Goal: Check status: Check status

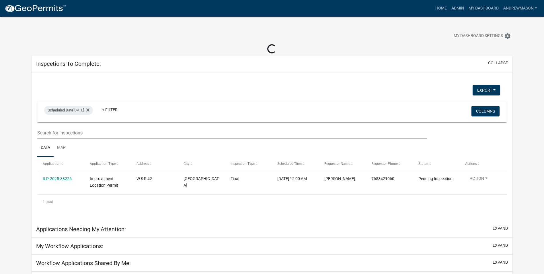
select select "3: 100"
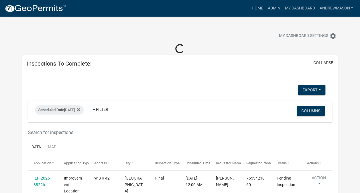
select select "3: 100"
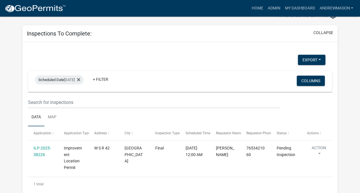
scroll to position [29, 0]
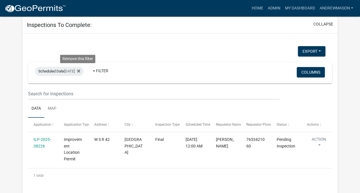
click at [79, 69] on icon at bounding box center [78, 71] width 3 height 5
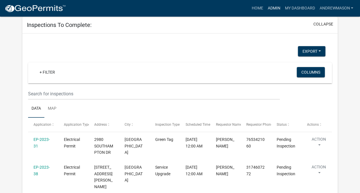
click at [269, 7] on link "Admin" at bounding box center [274, 8] width 17 height 11
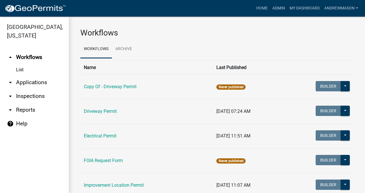
click at [38, 81] on link "arrow_drop_down Applications" at bounding box center [34, 83] width 69 height 14
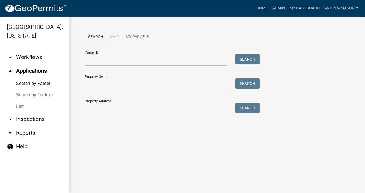
click at [22, 107] on link "List" at bounding box center [34, 106] width 69 height 11
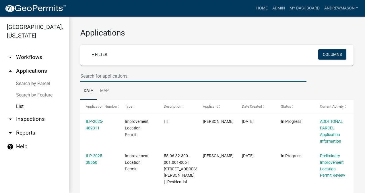
click at [88, 73] on input "text" at bounding box center [193, 76] width 226 height 12
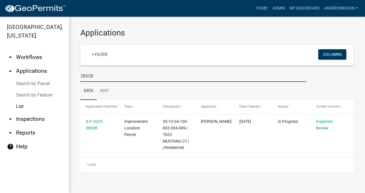
type input "38658"
click at [91, 122] on link "ILP-2025-38658" at bounding box center [94, 124] width 17 height 11
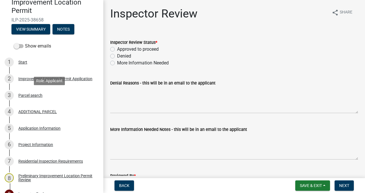
scroll to position [57, 0]
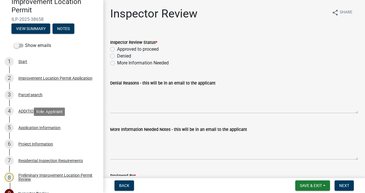
click at [42, 128] on div "Application Information" at bounding box center [39, 128] width 42 height 4
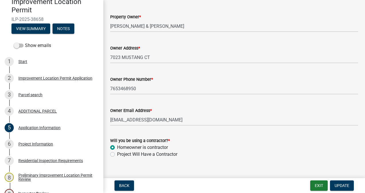
scroll to position [296, 0]
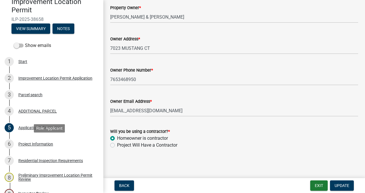
click at [35, 145] on div "Project Information" at bounding box center [35, 144] width 35 height 4
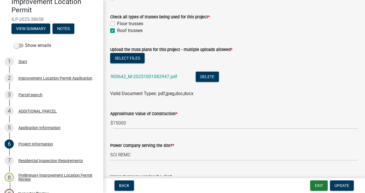
scroll to position [602, 0]
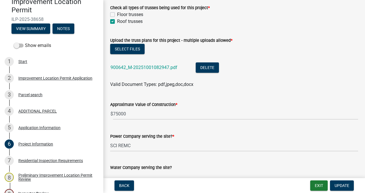
click at [162, 67] on link "900642_M-20251001082947.pdf" at bounding box center [143, 67] width 67 height 5
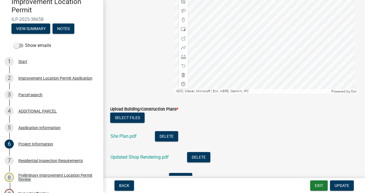
scroll to position [1262, 0]
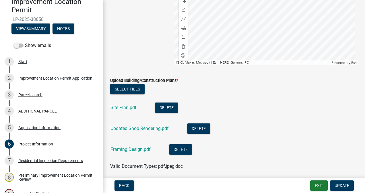
click at [129, 107] on link "Site Plan.pdf" at bounding box center [123, 107] width 26 height 5
click at [117, 130] on link "Updated Shop Rendering.pdf" at bounding box center [139, 128] width 58 height 5
click at [140, 151] on link "Framing Design.pdf" at bounding box center [130, 149] width 40 height 5
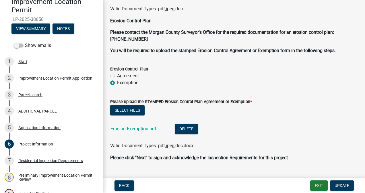
scroll to position [1432, 0]
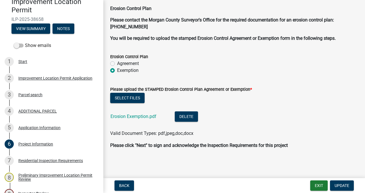
click at [147, 115] on link "Erosion Exemption.pdf" at bounding box center [133, 116] width 46 height 5
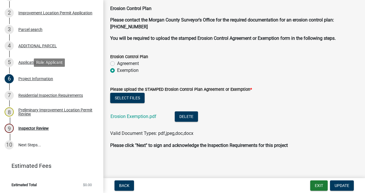
scroll to position [123, 0]
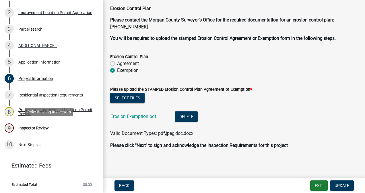
click at [45, 128] on div "Inspector Review" at bounding box center [33, 128] width 30 height 4
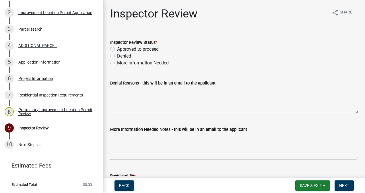
click at [117, 48] on label "Approved to proceed" at bounding box center [138, 49] width 42 height 7
click at [117, 48] on input "Approved to proceed" at bounding box center [119, 48] width 4 height 4
radio input "true"
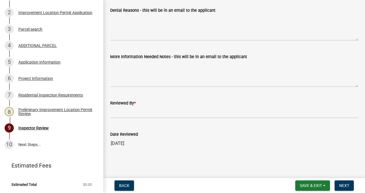
scroll to position [73, 0]
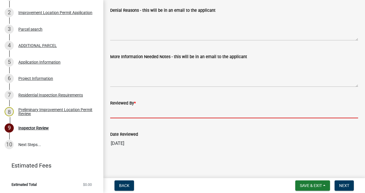
click at [122, 114] on input "Reviewed By *" at bounding box center [234, 113] width 248 height 12
type input "AFM"
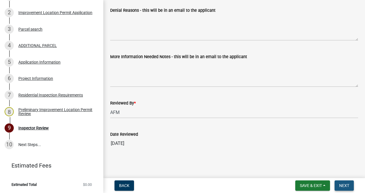
click at [269, 185] on span "Next" at bounding box center [344, 186] width 10 height 5
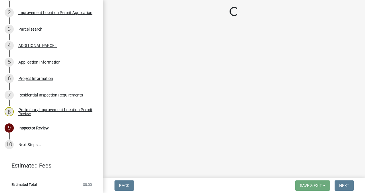
scroll to position [140, 0]
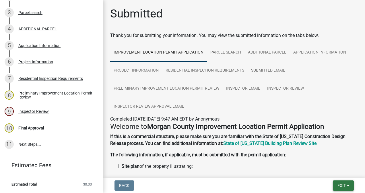
click at [269, 185] on span "Exit" at bounding box center [341, 186] width 8 height 5
click at [269, 173] on button "Save & Exit" at bounding box center [331, 171] width 46 height 14
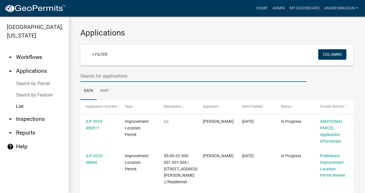
click at [114, 77] on input "text" at bounding box center [193, 76] width 226 height 12
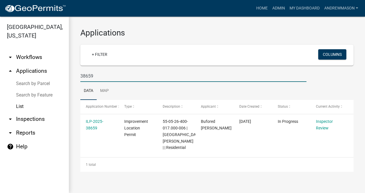
type input "38659"
click at [89, 127] on link "ILP-2025-38659" at bounding box center [94, 124] width 17 height 11
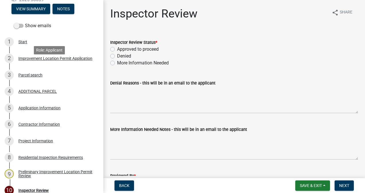
scroll to position [86, 0]
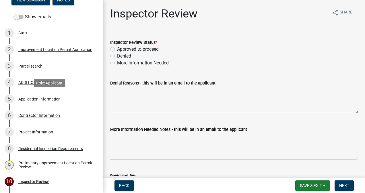
click at [50, 98] on div "Application Information" at bounding box center [39, 99] width 42 height 4
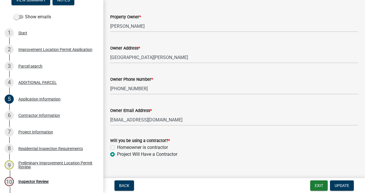
scroll to position [296, 0]
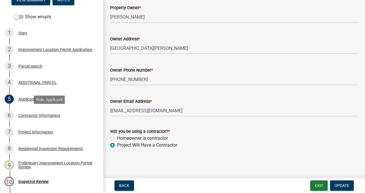
click at [53, 114] on div "Contractor Information" at bounding box center [39, 116] width 42 height 4
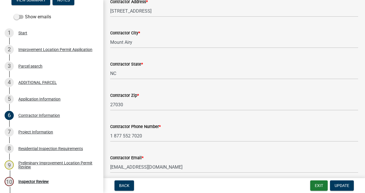
scroll to position [110, 0]
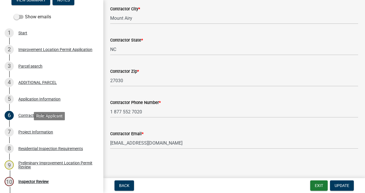
click at [42, 132] on div "Project Information" at bounding box center [35, 132] width 35 height 4
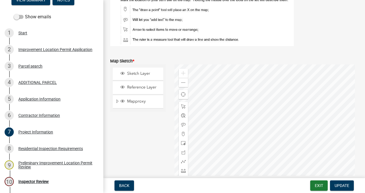
scroll to position [1004, 0]
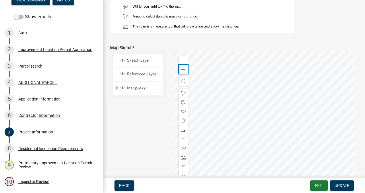
click at [182, 72] on div "Zoom out" at bounding box center [183, 69] width 9 height 9
click at [183, 71] on span at bounding box center [183, 69] width 5 height 5
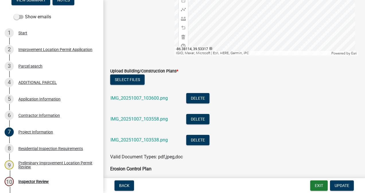
scroll to position [1176, 0]
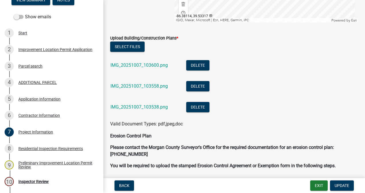
click at [152, 64] on link "IMG_20251007_103600.png" at bounding box center [138, 65] width 57 height 5
click at [141, 86] on link "IMG_20251007_103558.png" at bounding box center [138, 85] width 57 height 5
click at [135, 108] on link "IMG_20251007_103538.png" at bounding box center [138, 106] width 57 height 5
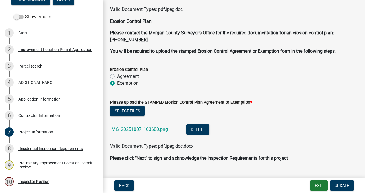
scroll to position [1303, 0]
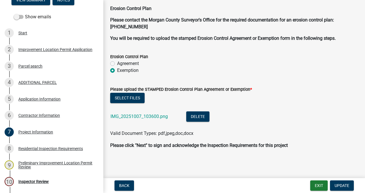
click at [157, 115] on link "IMG_20251007_103600.png" at bounding box center [138, 116] width 57 height 5
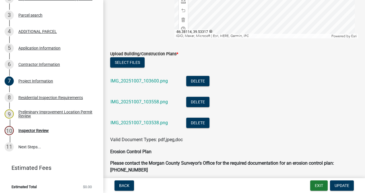
scroll to position [140, 0]
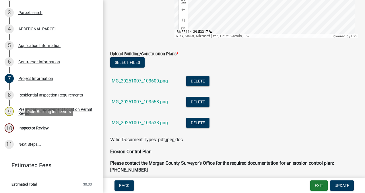
click at [41, 128] on div "Inspector Review" at bounding box center [33, 128] width 30 height 4
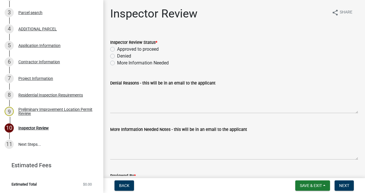
click at [117, 62] on label "More Information Needed" at bounding box center [143, 63] width 52 height 7
click at [117, 62] on input "More Information Needed" at bounding box center [119, 62] width 4 height 4
radio input "true"
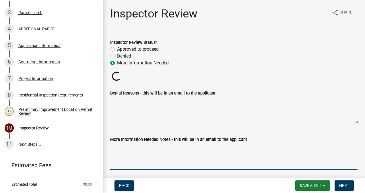
click at [129, 157] on textarea "More Information Needed Notes - this will be in an email to the applicant" at bounding box center [234, 156] width 248 height 27
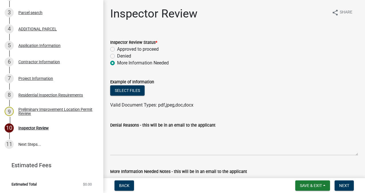
scroll to position [6, 0]
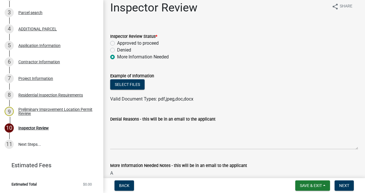
type textarea "A"
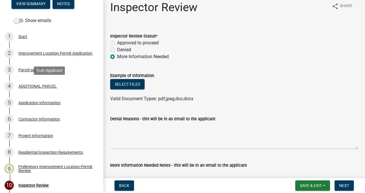
scroll to position [54, 0]
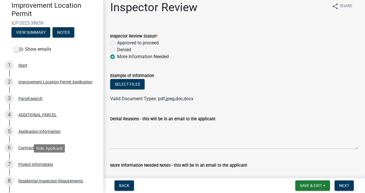
click at [26, 164] on div "Project Information" at bounding box center [35, 165] width 35 height 4
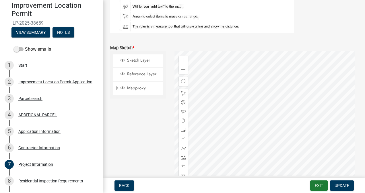
scroll to position [1032, 0]
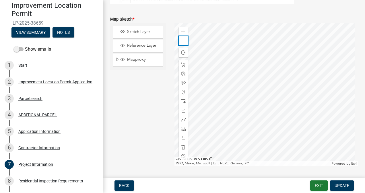
click at [182, 40] on span at bounding box center [183, 41] width 5 height 5
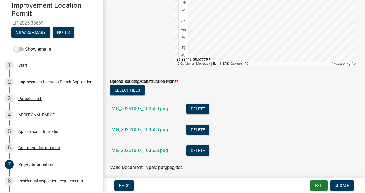
scroll to position [1147, 0]
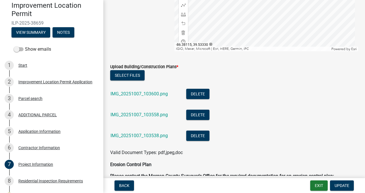
click at [153, 93] on link "IMG_20251007_103600.png" at bounding box center [138, 93] width 57 height 5
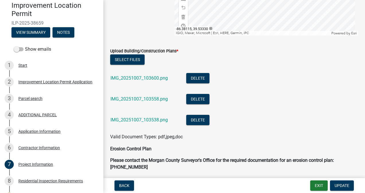
scroll to position [1176, 0]
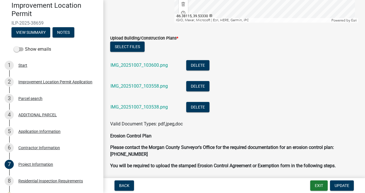
click at [149, 86] on link "IMG_20251007_103558.png" at bounding box center [138, 85] width 57 height 5
click at [131, 107] on link "IMG_20251007_103538.png" at bounding box center [138, 106] width 57 height 5
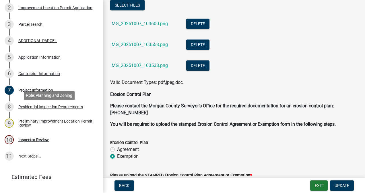
scroll to position [140, 0]
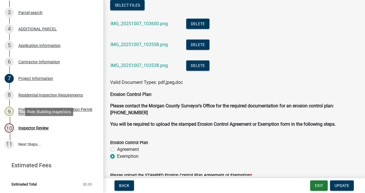
click at [45, 128] on div "Inspector Review" at bounding box center [33, 128] width 30 height 4
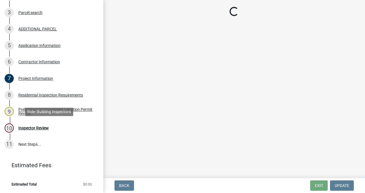
scroll to position [0, 0]
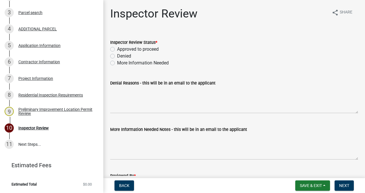
click at [117, 64] on label "More Information Needed" at bounding box center [143, 63] width 52 height 7
click at [117, 63] on input "More Information Needed" at bounding box center [119, 62] width 4 height 4
radio input "true"
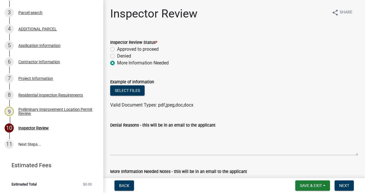
drag, startPoint x: 129, startPoint y: 159, endPoint x: 128, endPoint y: 155, distance: 3.6
click at [129, 159] on wm-data-entity-input "Denial Reasons - this will be in an email to the applicant" at bounding box center [234, 137] width 248 height 46
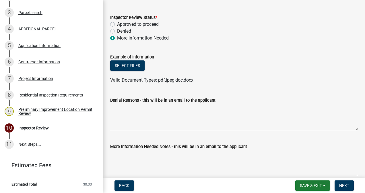
scroll to position [86, 0]
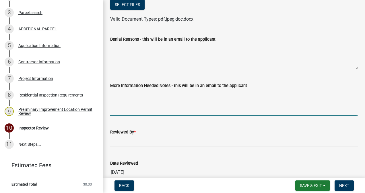
click at [146, 105] on textarea "More Information Needed Notes - this will be in an email to the applicant" at bounding box center [234, 102] width 248 height 27
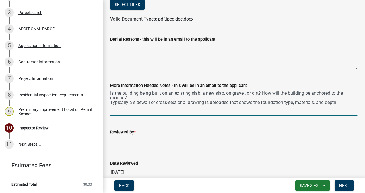
click at [269, 102] on textarea "Is the building being built on an existing slab, a new slab, on gravel, or dirt…" at bounding box center [234, 102] width 248 height 27
type textarea "Is the building being built on an existing slab, a new slab, on gravel, or dirt…"
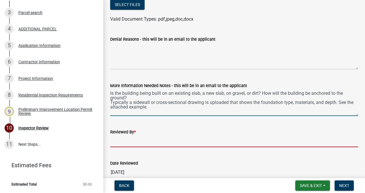
click at [135, 144] on input "Reviewed By *" at bounding box center [234, 142] width 248 height 12
type input "AFM"
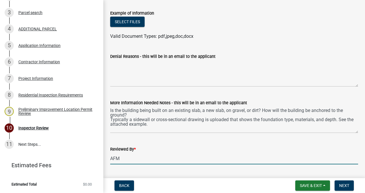
scroll to position [57, 0]
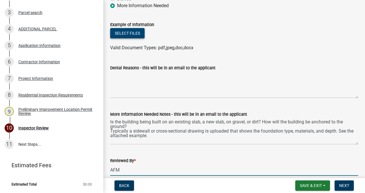
click at [131, 33] on button "Select files" at bounding box center [127, 33] width 34 height 10
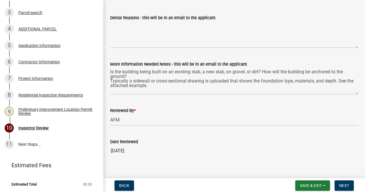
scroll to position [136, 0]
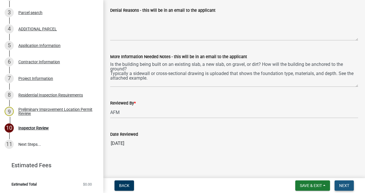
click at [269, 185] on span "Next" at bounding box center [344, 186] width 10 height 5
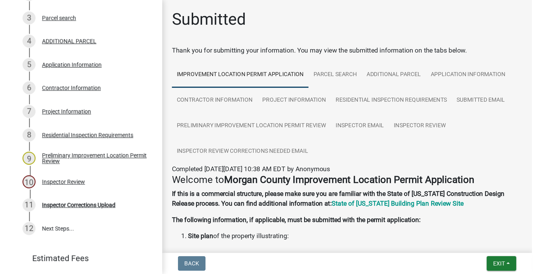
scroll to position [156, 0]
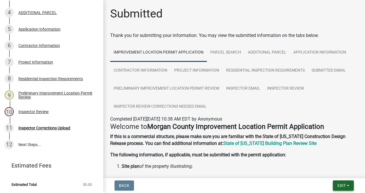
click at [269, 185] on span "Exit" at bounding box center [341, 186] width 8 height 5
click at [269, 169] on button "Save & Exit" at bounding box center [331, 171] width 46 height 14
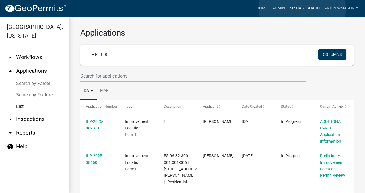
click at [269, 8] on link "My Dashboard" at bounding box center [304, 8] width 35 height 11
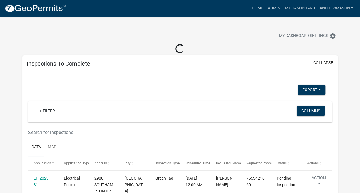
select select "3: 100"
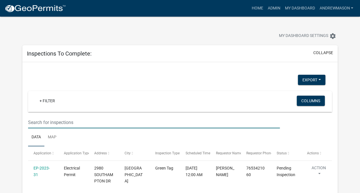
click at [55, 123] on input "text" at bounding box center [154, 123] width 252 height 12
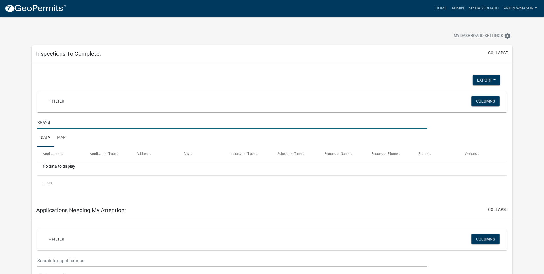
type input "38624"
click at [269, 9] on link "Admin" at bounding box center [457, 8] width 17 height 11
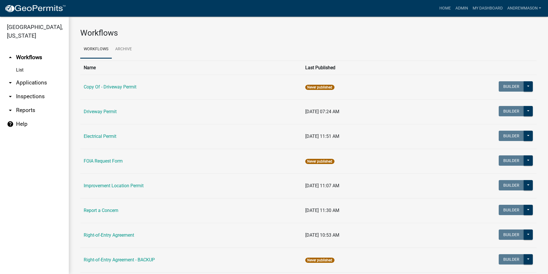
click at [35, 81] on link "arrow_drop_down Applications" at bounding box center [34, 83] width 69 height 14
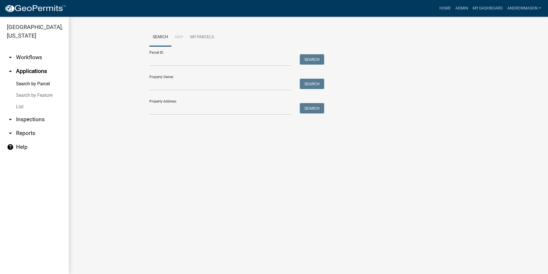
click at [17, 108] on link "List" at bounding box center [34, 106] width 69 height 11
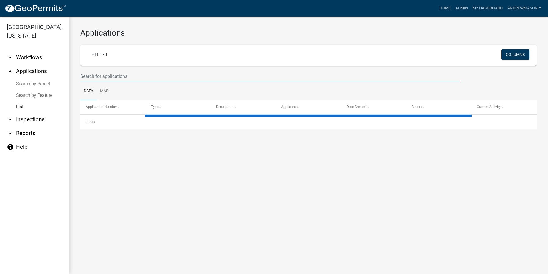
click at [122, 75] on input "text" at bounding box center [269, 76] width 379 height 12
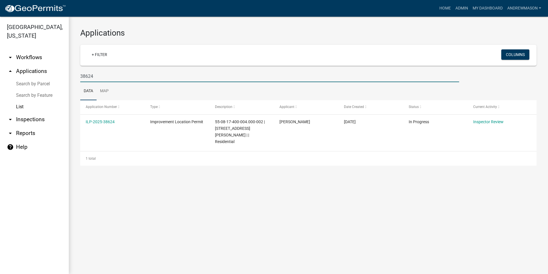
type input "38624"
click at [104, 120] on link "ILP-2025-38624" at bounding box center [100, 121] width 29 height 5
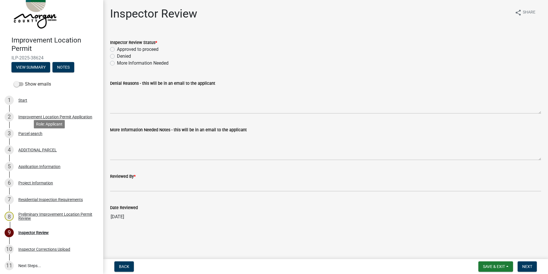
scroll to position [29, 0]
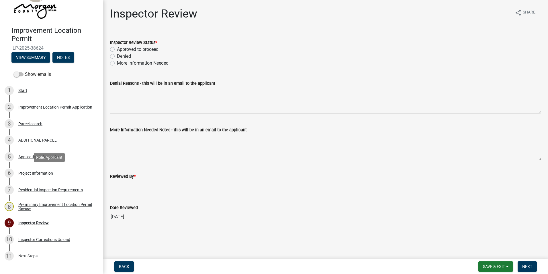
click at [38, 172] on div "Project Information" at bounding box center [35, 173] width 35 height 4
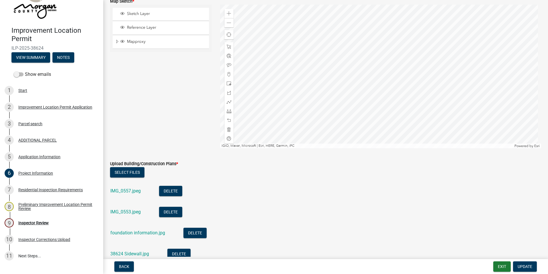
scroll to position [1290, 0]
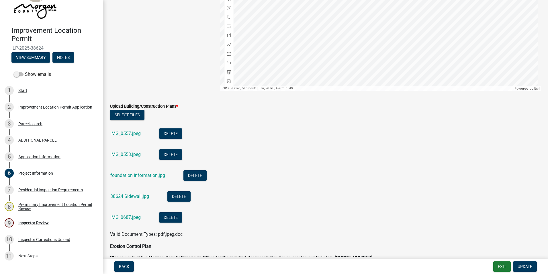
click at [128, 131] on link "IMG_0557.jpeg" at bounding box center [125, 132] width 30 height 5
click at [128, 155] on link "IMG_0553.jpeg" at bounding box center [125, 153] width 30 height 5
click at [126, 177] on link "foundation information.jpg" at bounding box center [137, 174] width 55 height 5
click at [136, 185] on link "38624 Sidewall.jpg" at bounding box center [129, 195] width 39 height 5
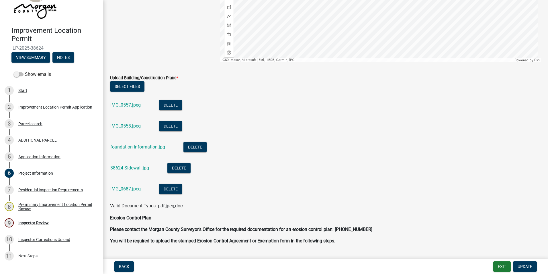
scroll to position [1319, 0]
click at [124, 185] on link "IMG_0687.jpeg" at bounding box center [125, 188] width 30 height 5
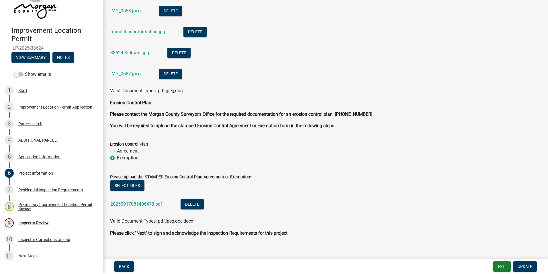
scroll to position [1441, 0]
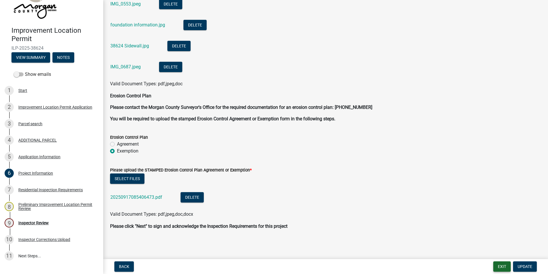
click at [269, 185] on button "Exit" at bounding box center [502, 266] width 17 height 10
